Goal: Navigation & Orientation: Find specific page/section

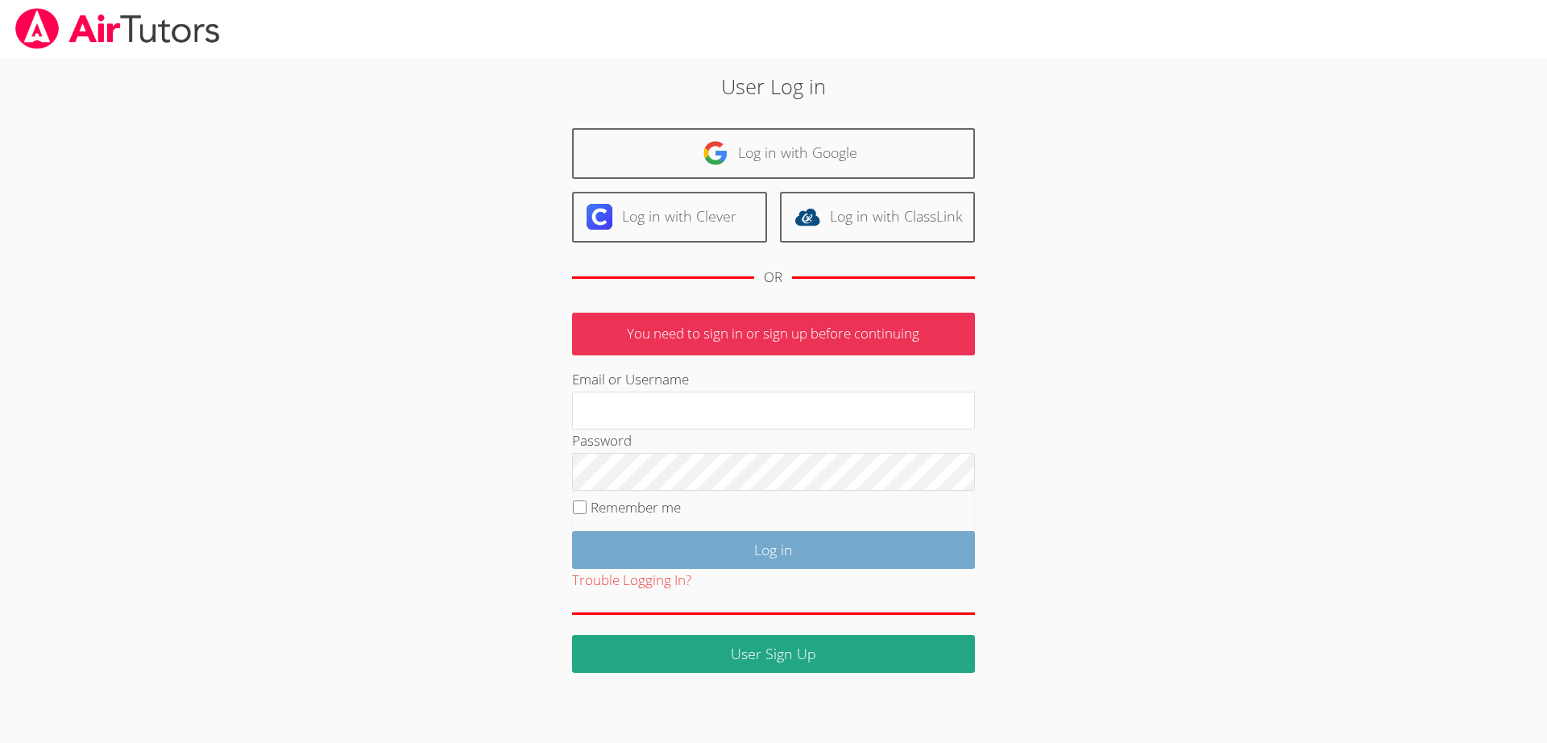
type input "[EMAIL_ADDRESS][DOMAIN_NAME]"
click at [721, 550] on input "Log in" at bounding box center [773, 550] width 403 height 38
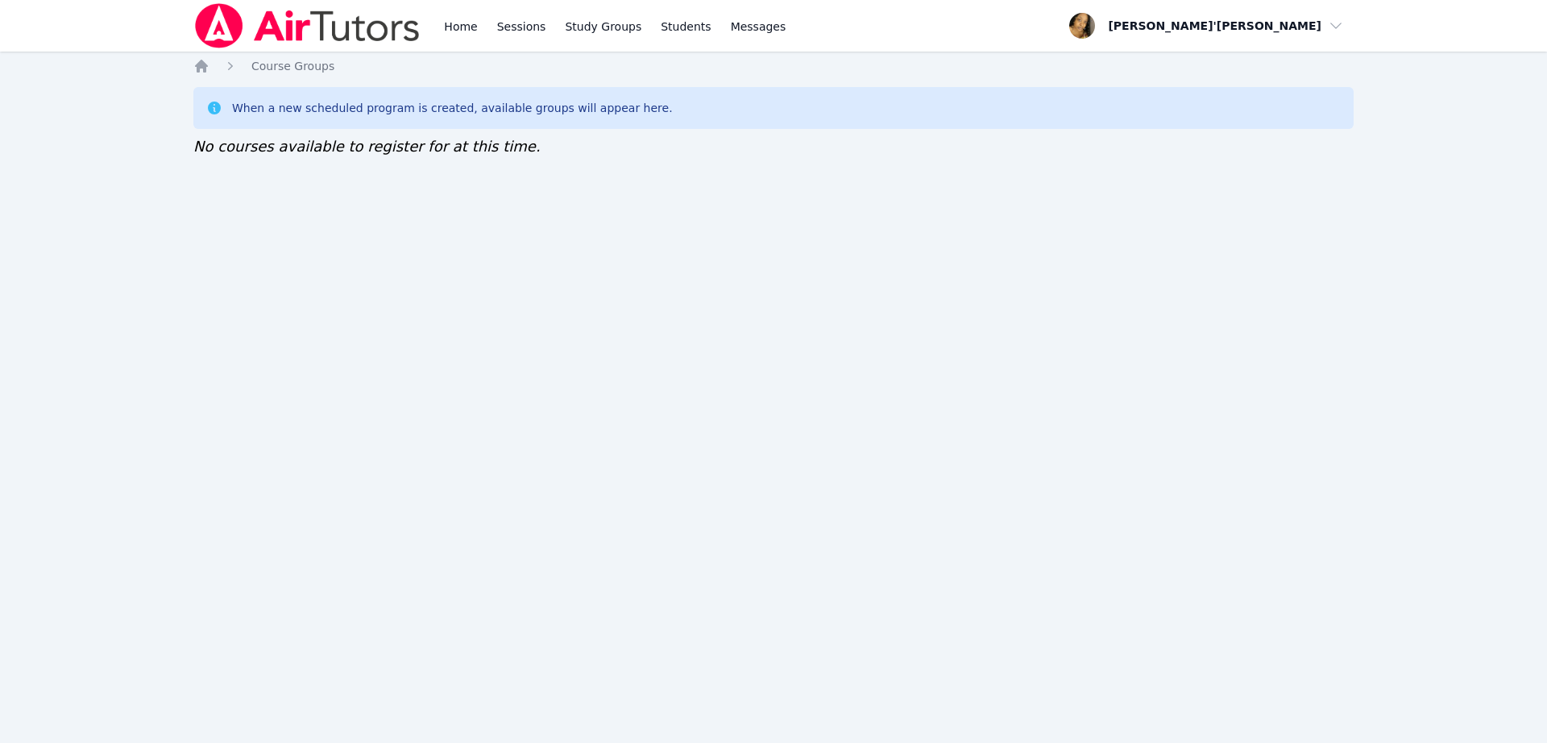
click at [583, 501] on div "Home Sessions Study Groups Students Messages Open user menu Lee'Tayna Hostick O…" at bounding box center [773, 371] width 1547 height 743
click at [774, 347] on div "Home Sessions Study Groups Students Messages Open user menu Lee'Tayna Hostick O…" at bounding box center [773, 371] width 1547 height 743
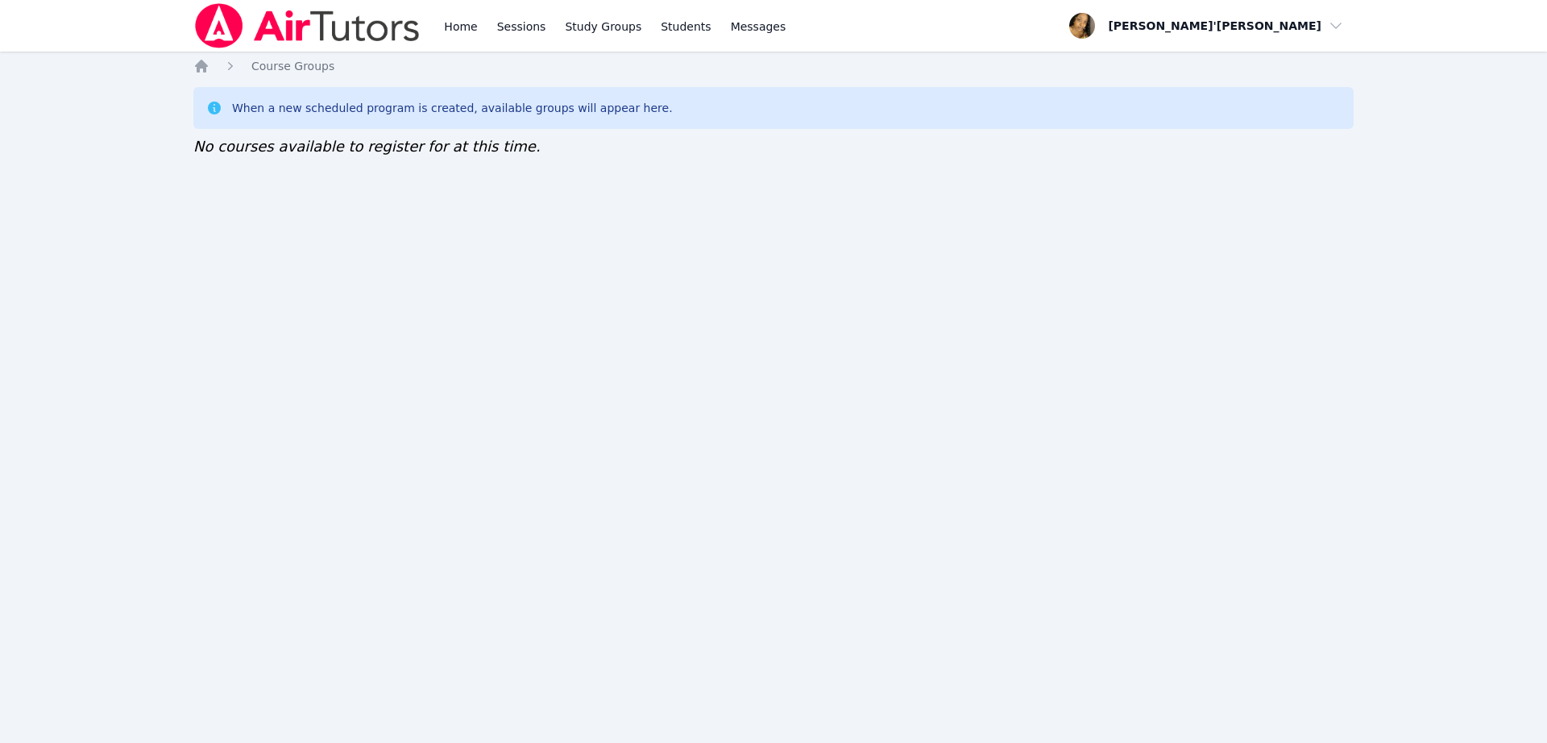
click at [774, 347] on div "Home Sessions Study Groups Students Messages Open user menu Lee'Tayna Hostick O…" at bounding box center [773, 371] width 1547 height 743
click at [653, 442] on div "Home Sessions Study Groups Students Messages Open user menu Lee'Tayna Hostick O…" at bounding box center [773, 371] width 1547 height 743
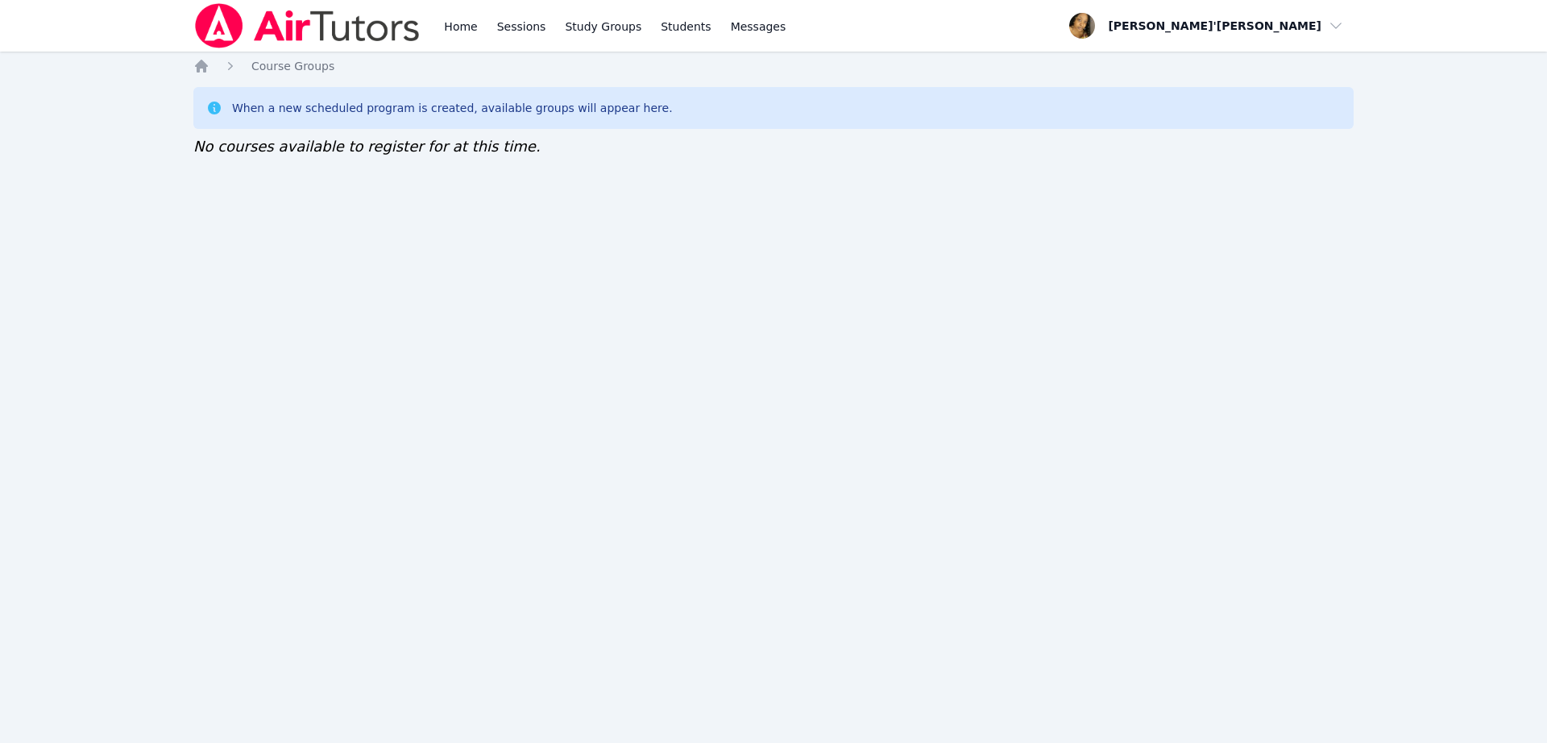
click at [214, 306] on div "Home Sessions Study Groups Students Messages Open user menu Lee'Tayna Hostick O…" at bounding box center [773, 371] width 1547 height 743
click at [642, 504] on div "Home Sessions Study Groups Students Messages Open user menu Lee'Tayna Hostick O…" at bounding box center [773, 371] width 1547 height 743
click at [368, 131] on div "When a new scheduled program is created, available groups will appear here. No …" at bounding box center [773, 122] width 1161 height 71
click at [456, 27] on link "Home" at bounding box center [460, 26] width 39 height 52
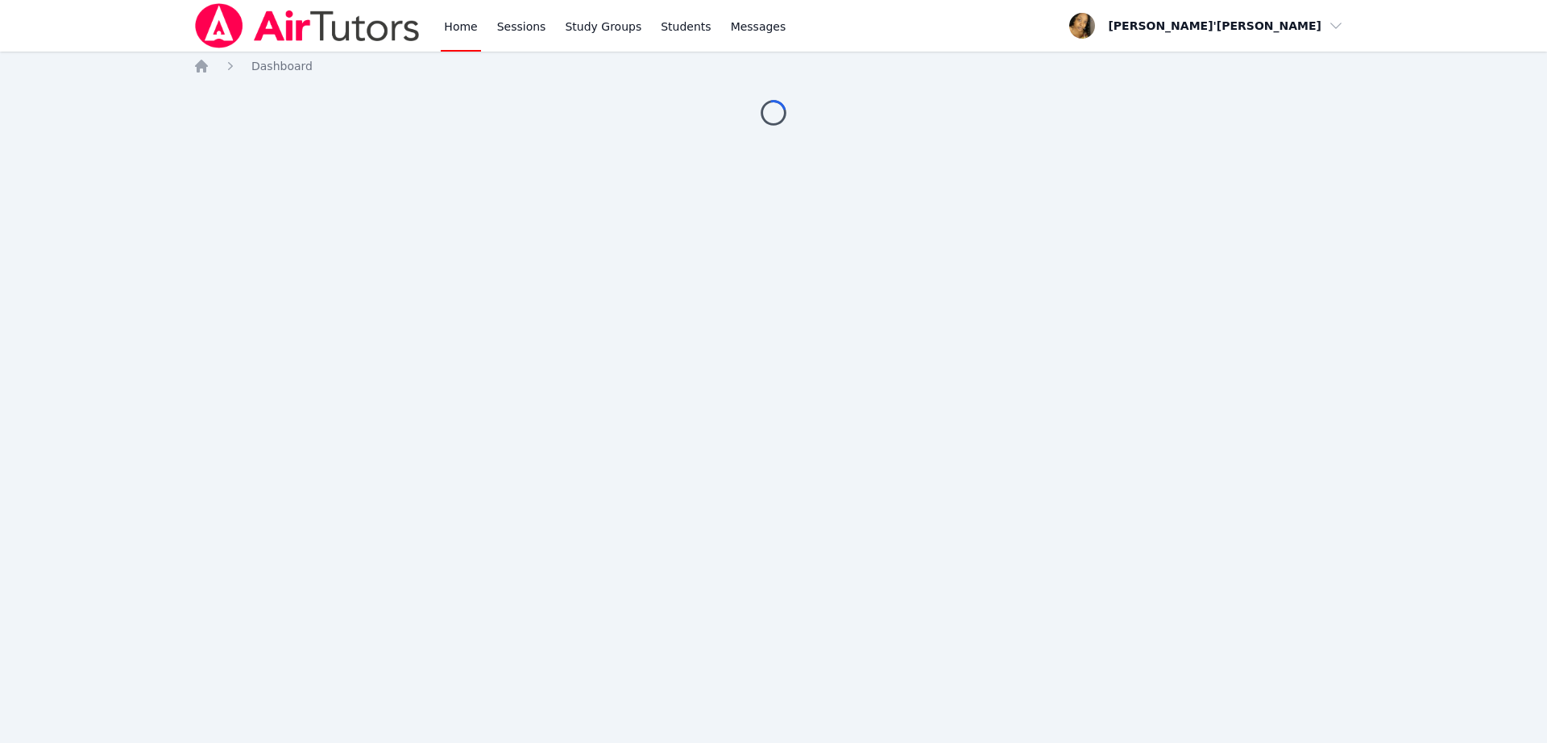
click at [456, 27] on link "Home" at bounding box center [460, 26] width 39 height 52
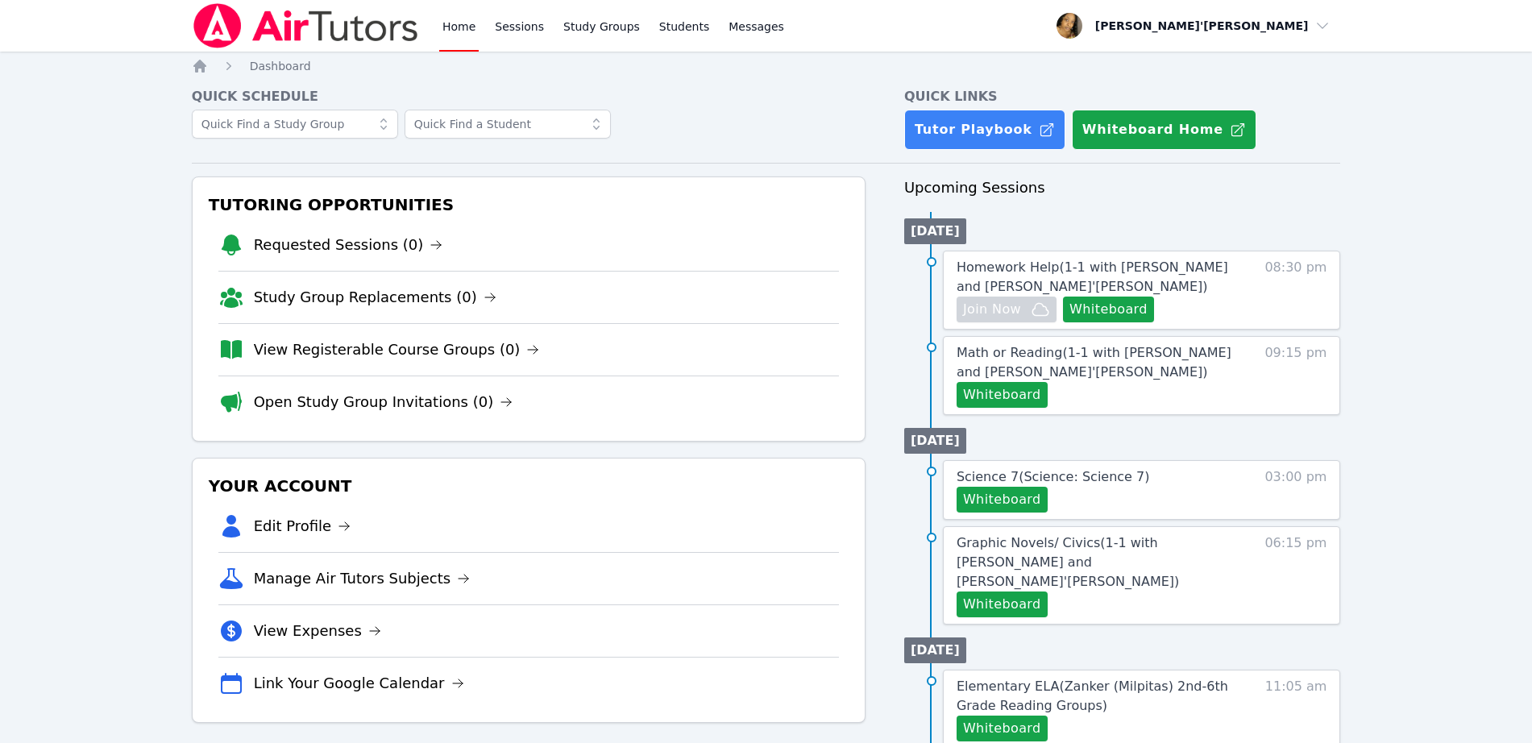
click at [127, 27] on nav "Home Sessions Study Groups Students Messages Open user menu Lee'Tayna Hostick O…" at bounding box center [766, 26] width 1532 height 52
